Goal: Browse casually

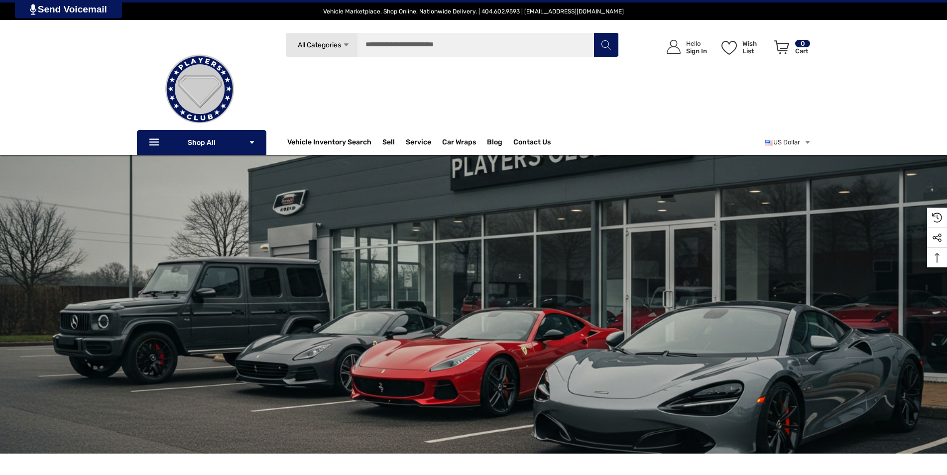
scroll to position [13, 0]
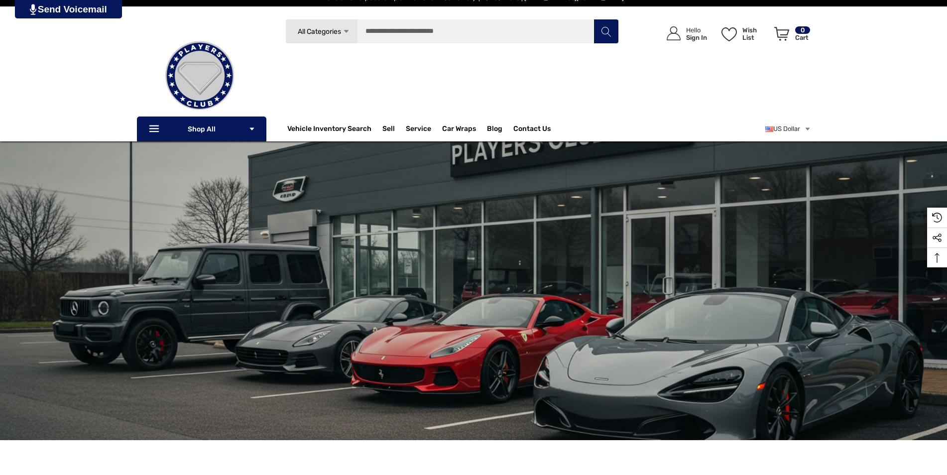
click at [503, 184] on img "common.carousel_slide_number" at bounding box center [473, 290] width 947 height 299
